Goal: Task Accomplishment & Management: Manage account settings

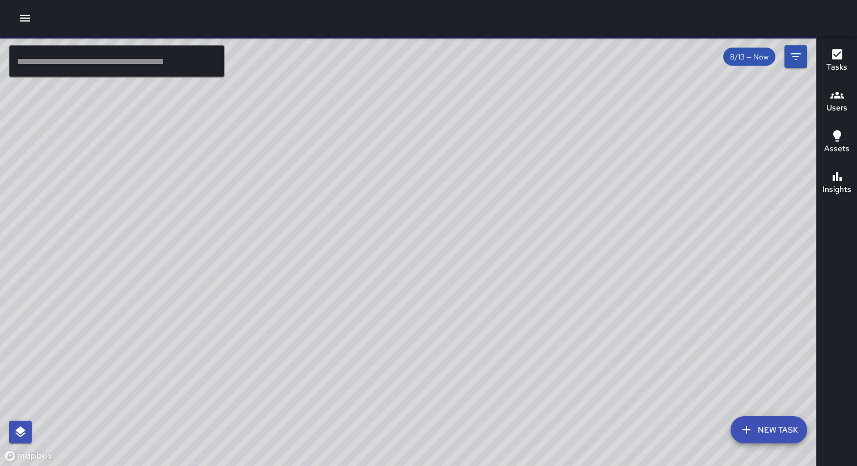
click at [23, 20] on icon "button" at bounding box center [25, 18] width 10 height 7
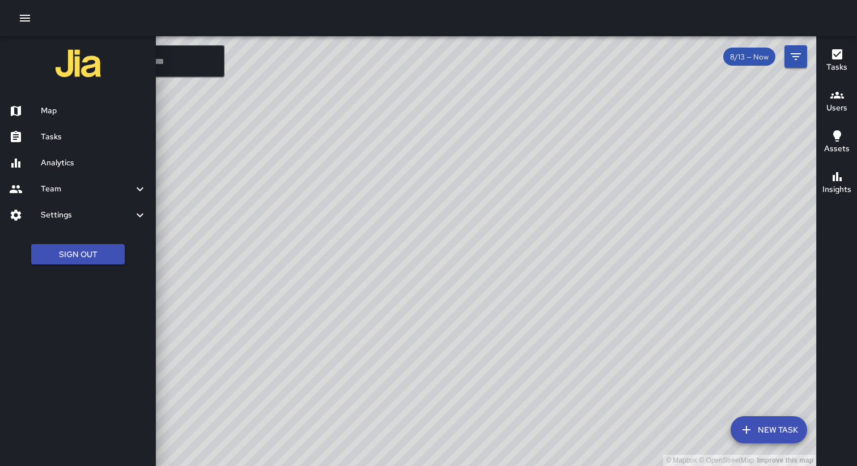
click at [142, 224] on div "Settings" at bounding box center [78, 215] width 156 height 26
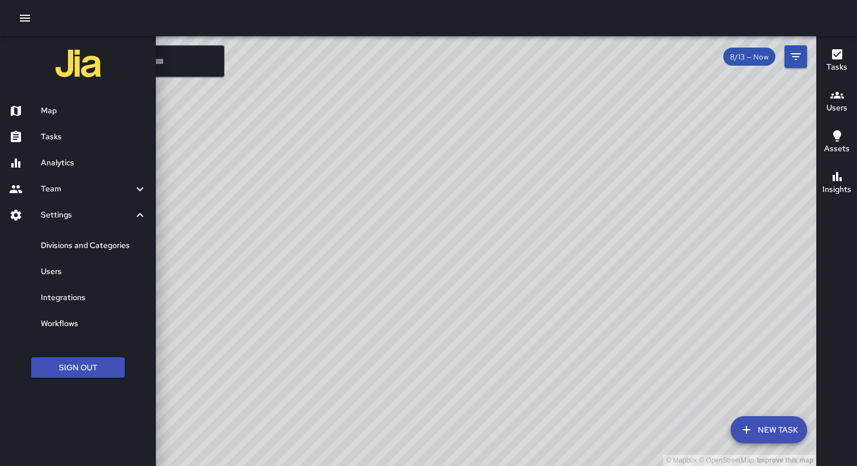
click at [74, 280] on link "Users" at bounding box center [78, 272] width 156 height 26
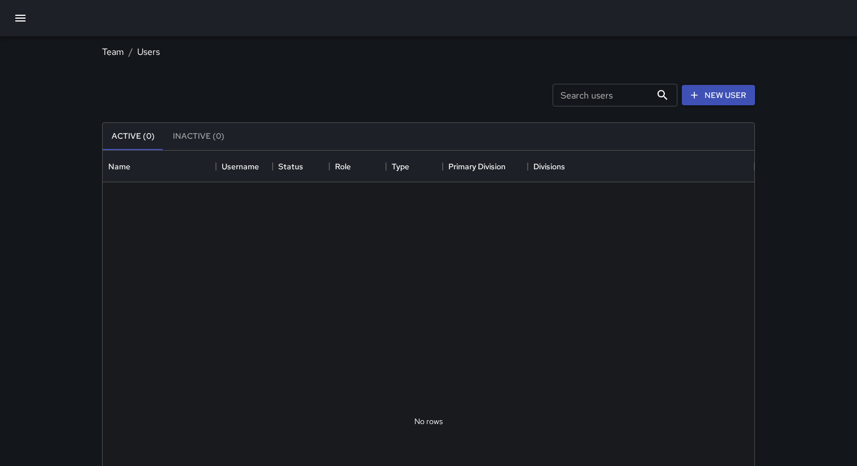
scroll to position [510, 652]
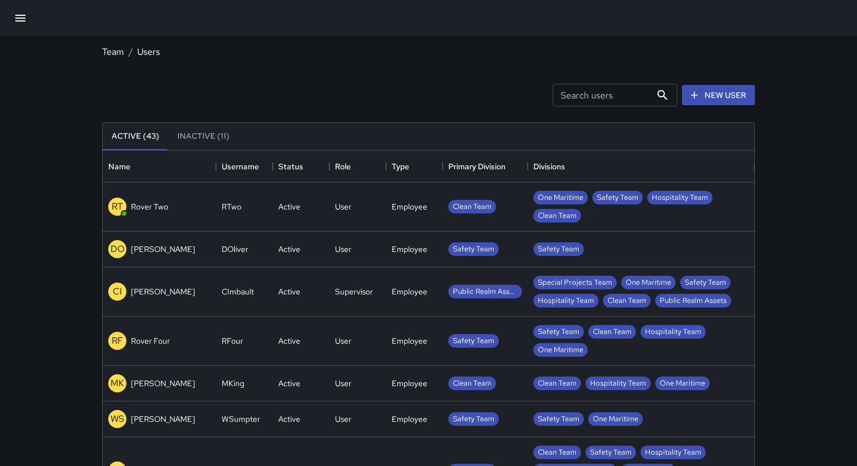
click at [155, 210] on p "Rover Two" at bounding box center [149, 206] width 37 height 11
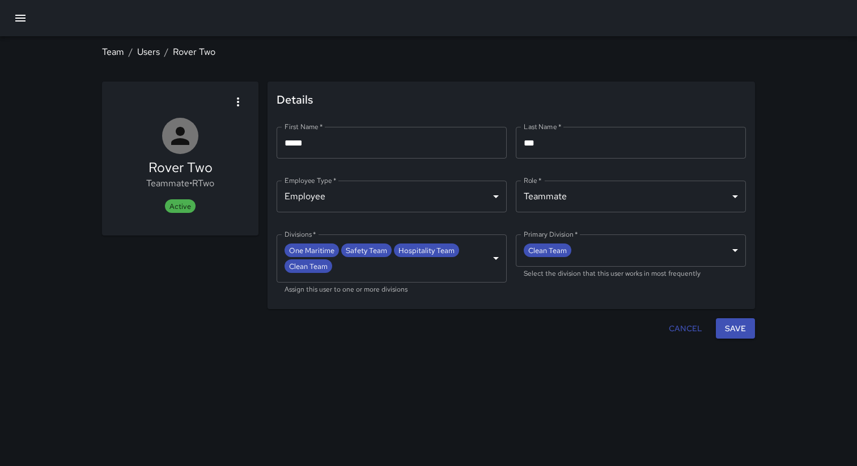
click at [530, 334] on div at bounding box center [383, 328] width 562 height 21
click at [150, 52] on link "Users" at bounding box center [148, 52] width 23 height 12
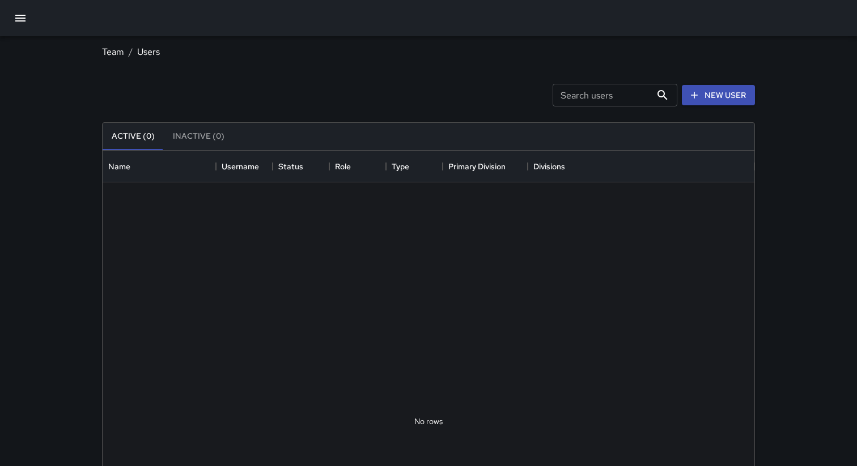
scroll to position [510, 652]
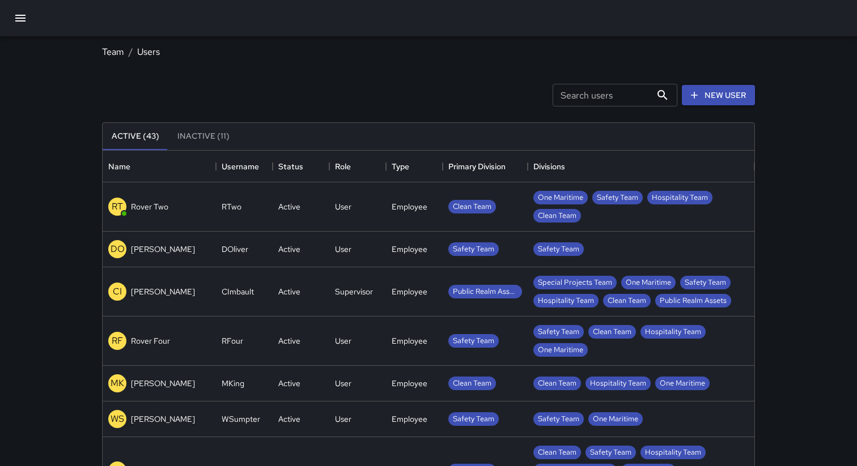
click at [270, 73] on div "Search users Search users New User" at bounding box center [428, 95] width 657 height 59
click at [185, 209] on div "RT Rover Two" at bounding box center [159, 206] width 113 height 49
click at [194, 139] on button "Inactive (11)" at bounding box center [203, 136] width 70 height 27
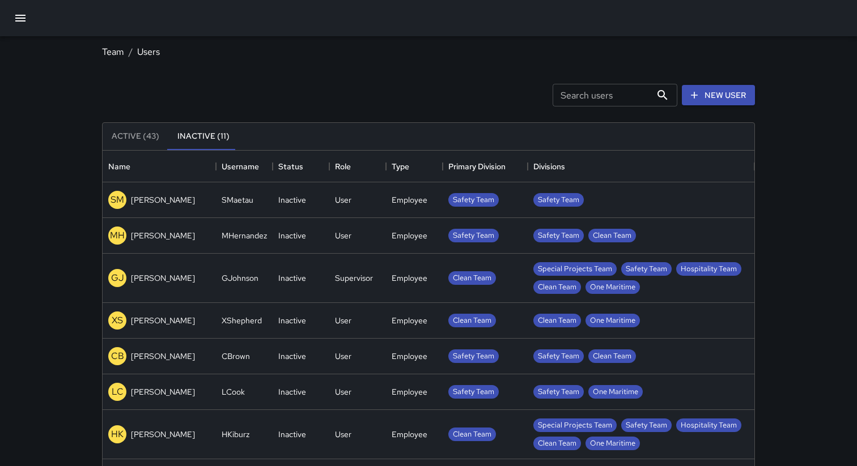
click at [124, 141] on button "Active (43)" at bounding box center [136, 136] width 66 height 27
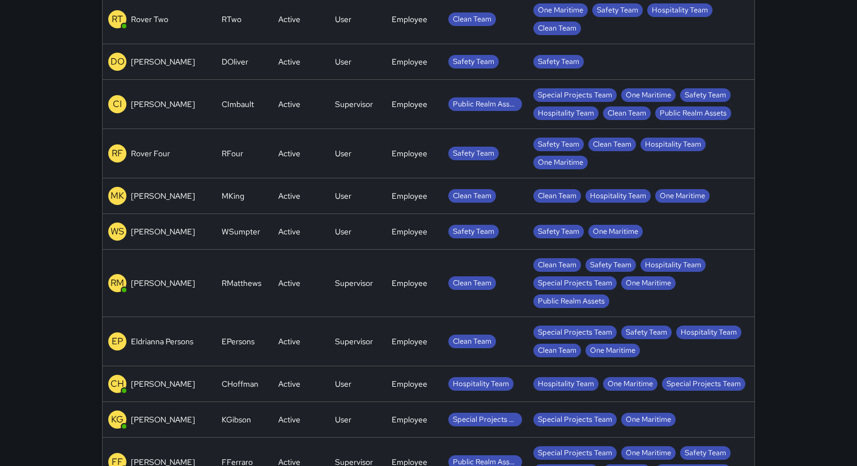
scroll to position [193, 0]
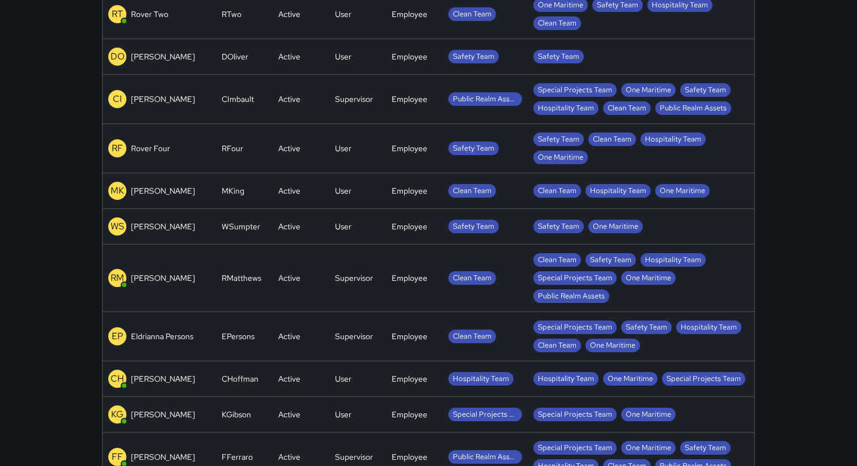
click at [170, 270] on div "RM [PERSON_NAME]" at bounding box center [151, 278] width 87 height 18
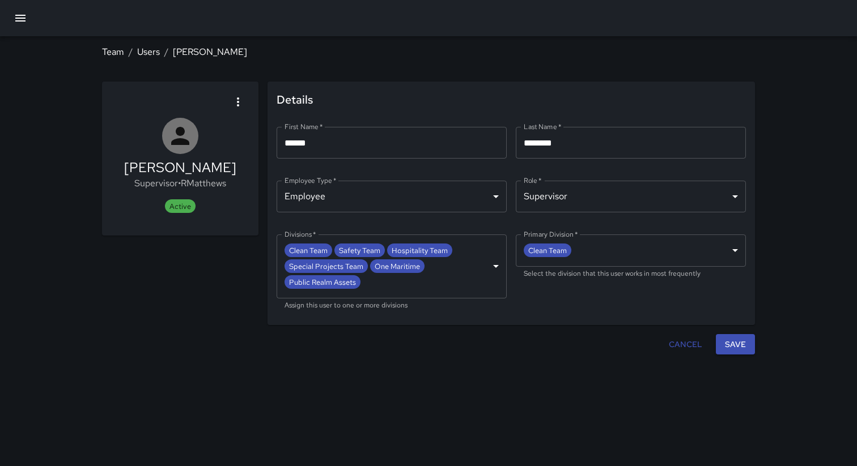
click at [237, 106] on icon "button" at bounding box center [238, 102] width 14 height 14
click at [294, 70] on div at bounding box center [428, 233] width 857 height 466
click at [146, 53] on link "Users" at bounding box center [148, 52] width 23 height 12
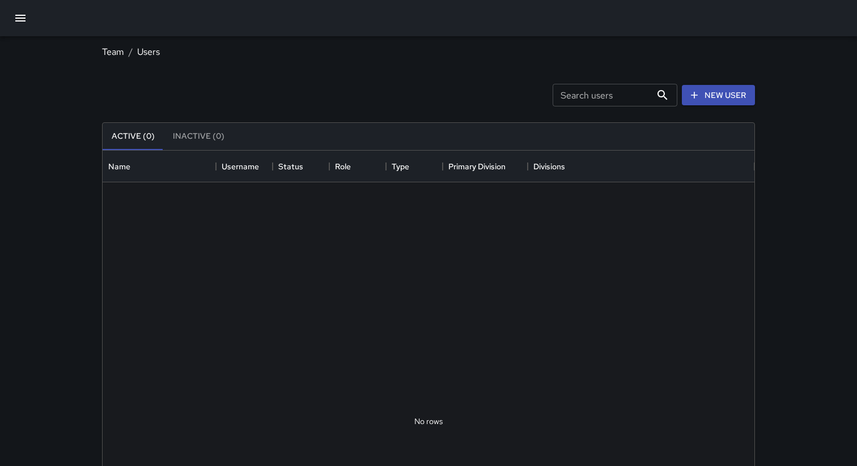
scroll to position [510, 652]
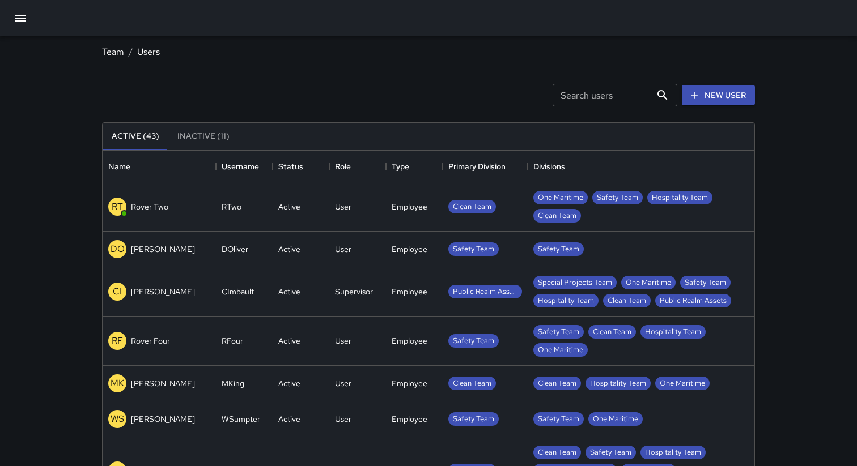
click at [220, 84] on div "Search users Search users New User" at bounding box center [428, 95] width 657 height 59
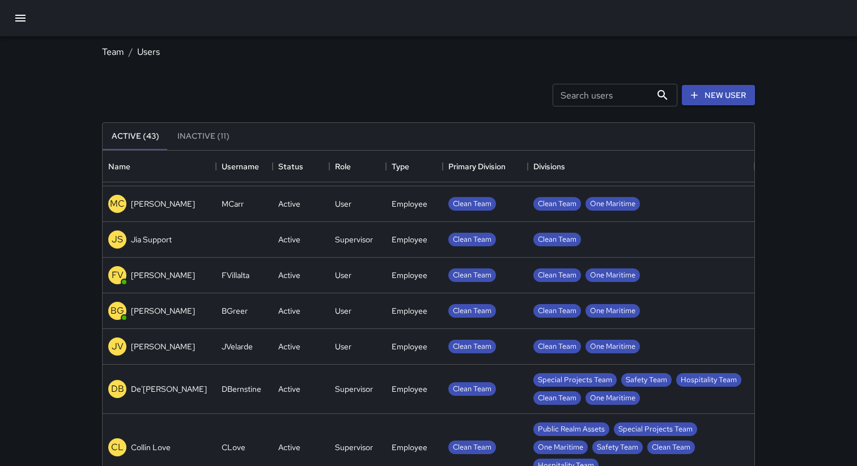
scroll to position [872, 0]
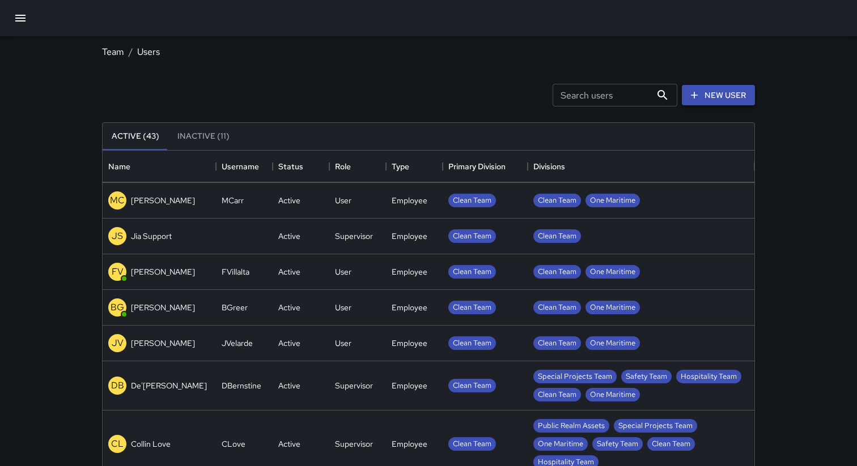
click at [695, 92] on icon at bounding box center [693, 95] width 11 height 11
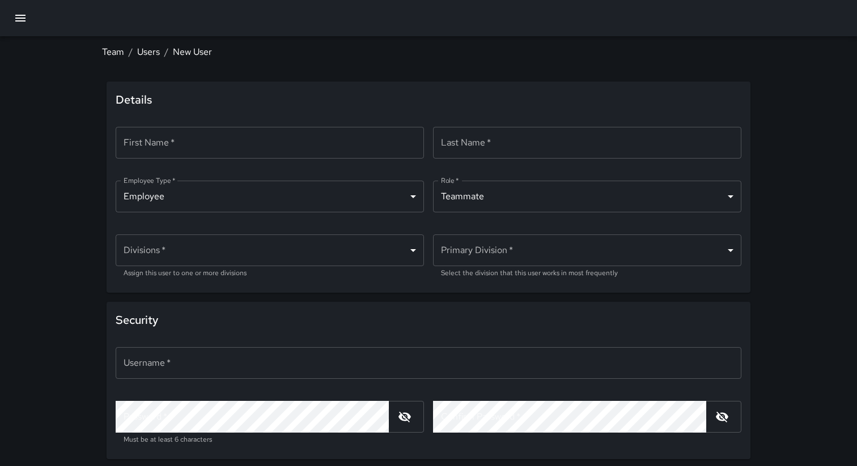
scroll to position [27, 0]
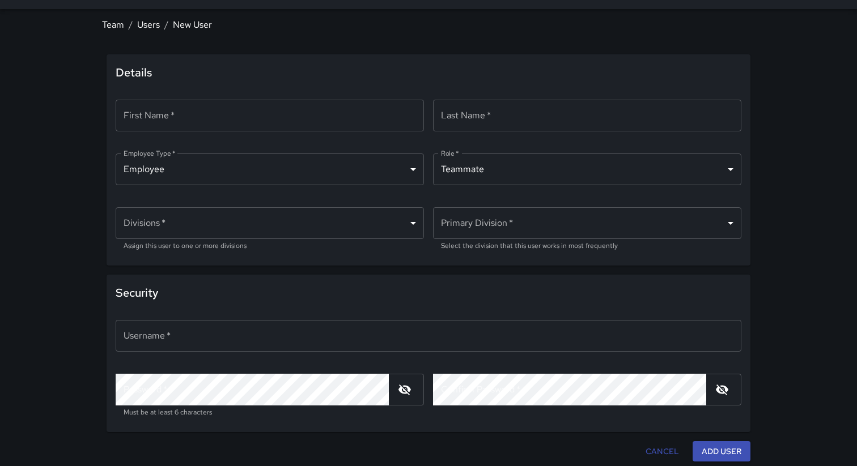
click at [663, 454] on button "Cancel" at bounding box center [662, 451] width 42 height 21
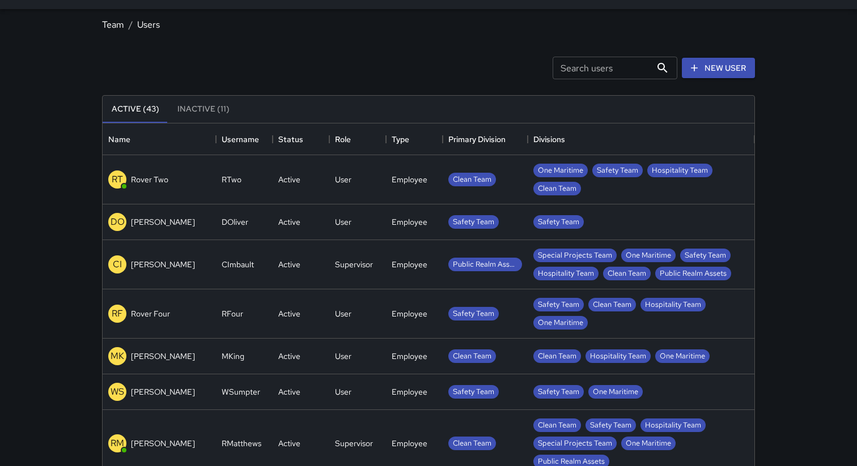
scroll to position [510, 652]
click at [305, 64] on div "Search users Search users New User" at bounding box center [428, 68] width 657 height 59
